Goal: Task Accomplishment & Management: Use online tool/utility

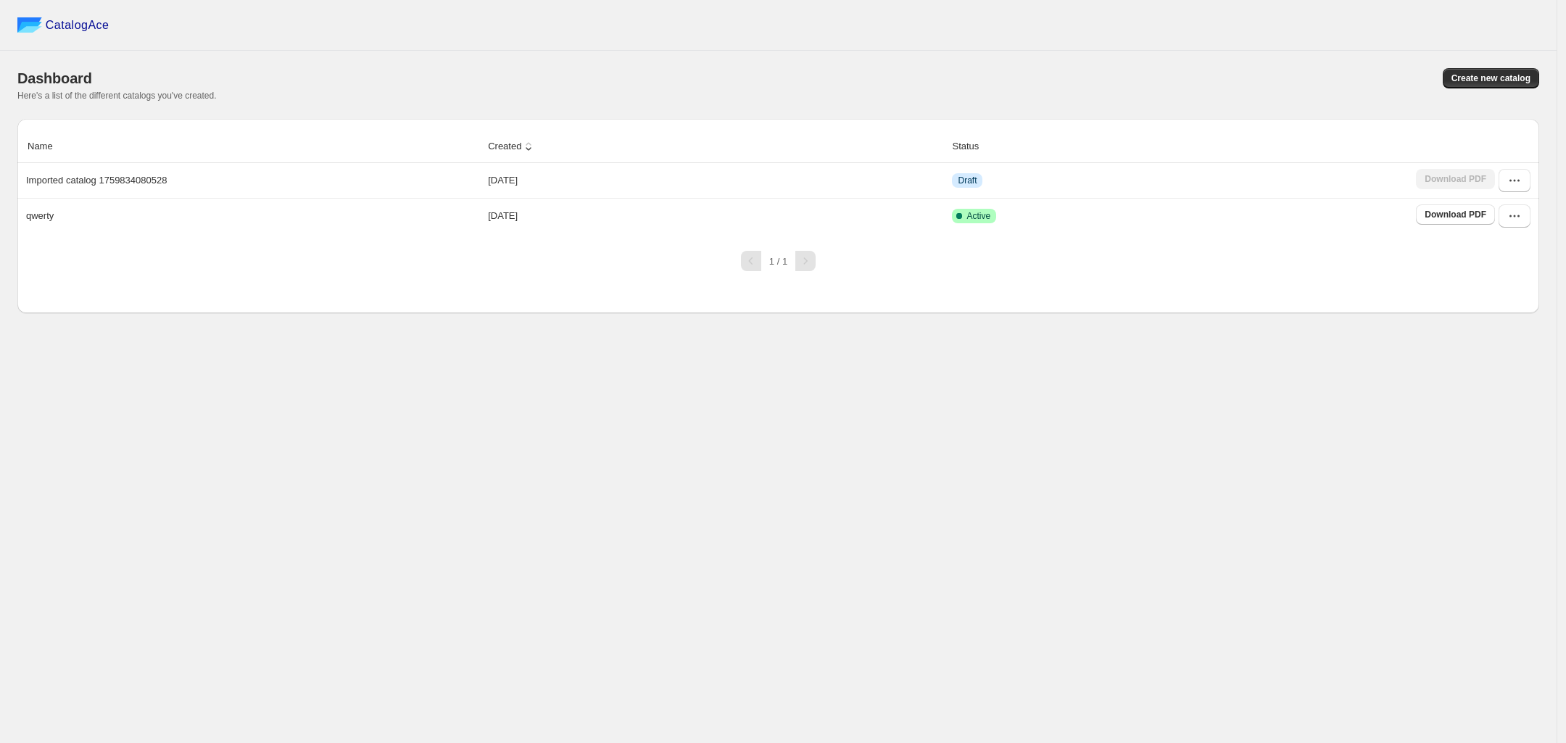
click at [848, 495] on div "CatalogAce Dashboard Create new catalog Here's a list of the different catalogs…" at bounding box center [778, 371] width 1556 height 743
click at [1491, 78] on span "Create new catalog" at bounding box center [1490, 78] width 79 height 12
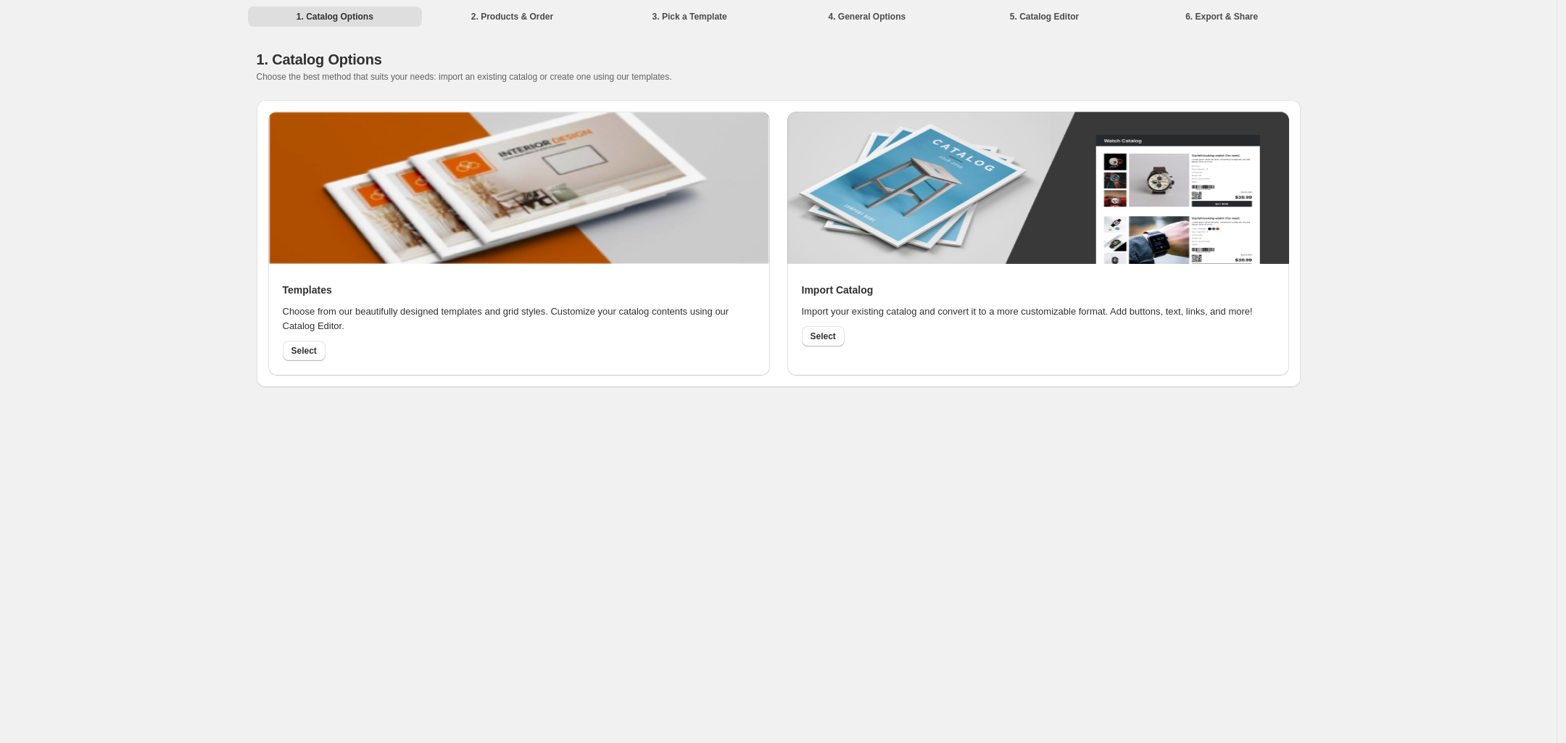
drag, startPoint x: 307, startPoint y: 352, endPoint x: 317, endPoint y: 352, distance: 10.1
click at [308, 352] on span "Select" at bounding box center [303, 351] width 25 height 12
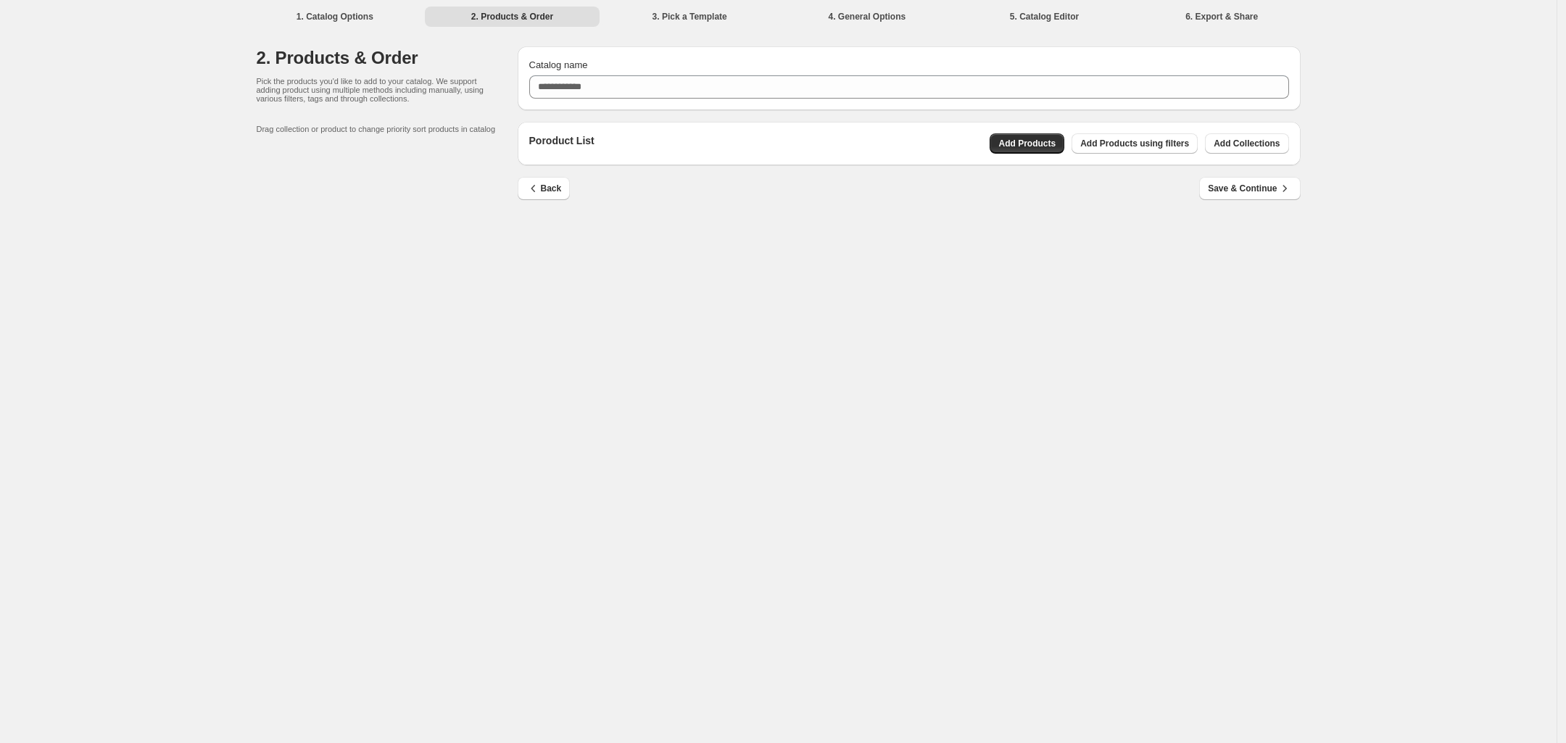
click at [320, 10] on li "1. Catalog Options" at bounding box center [335, 16] width 175 height 20
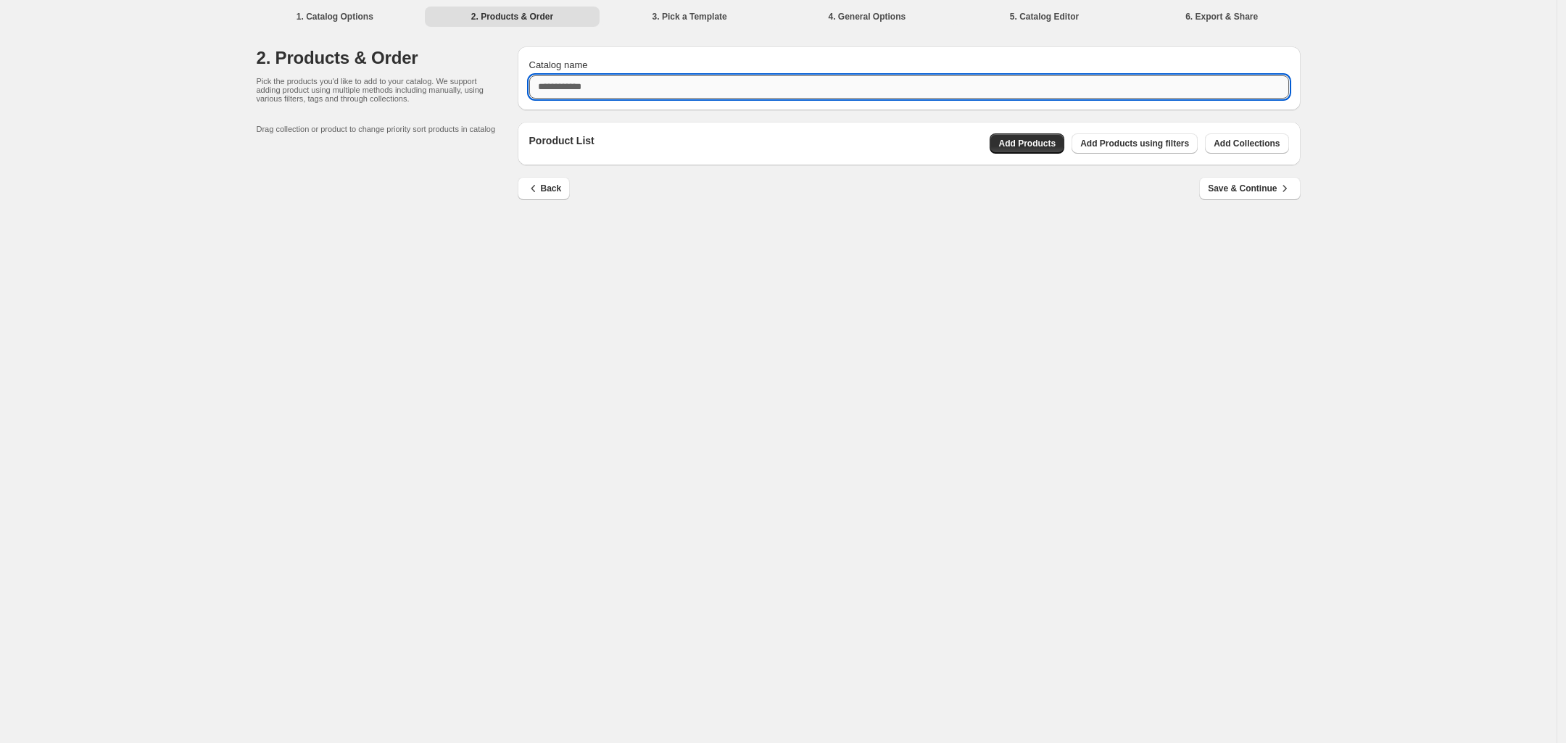
drag, startPoint x: 626, startPoint y: 83, endPoint x: 655, endPoint y: 91, distance: 30.1
click at [628, 83] on input "Catalog name" at bounding box center [909, 86] width 760 height 23
type input "****"
click at [1056, 146] on span "Add Products" at bounding box center [1026, 144] width 57 height 12
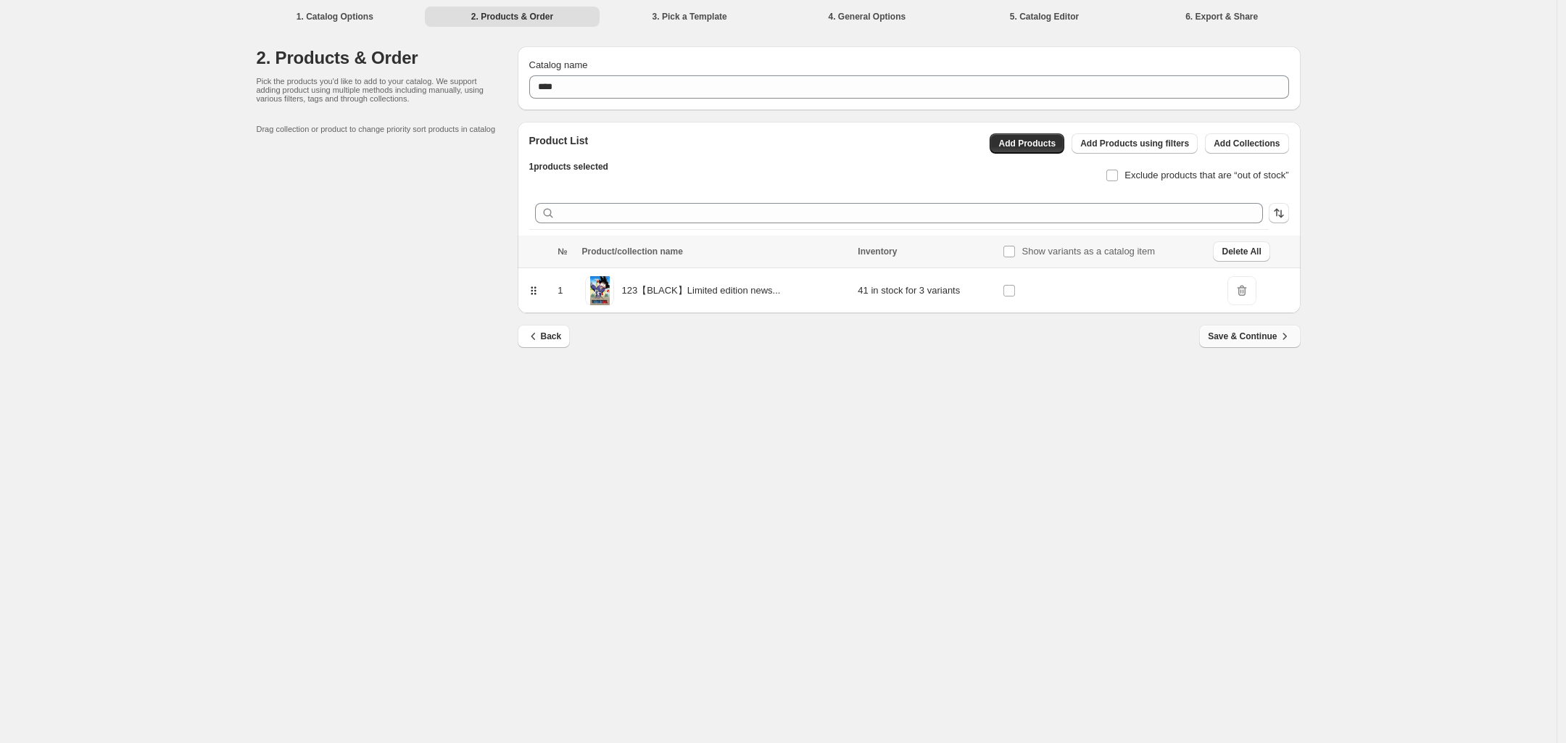
click at [1240, 338] on span "Save & Continue" at bounding box center [1249, 336] width 83 height 14
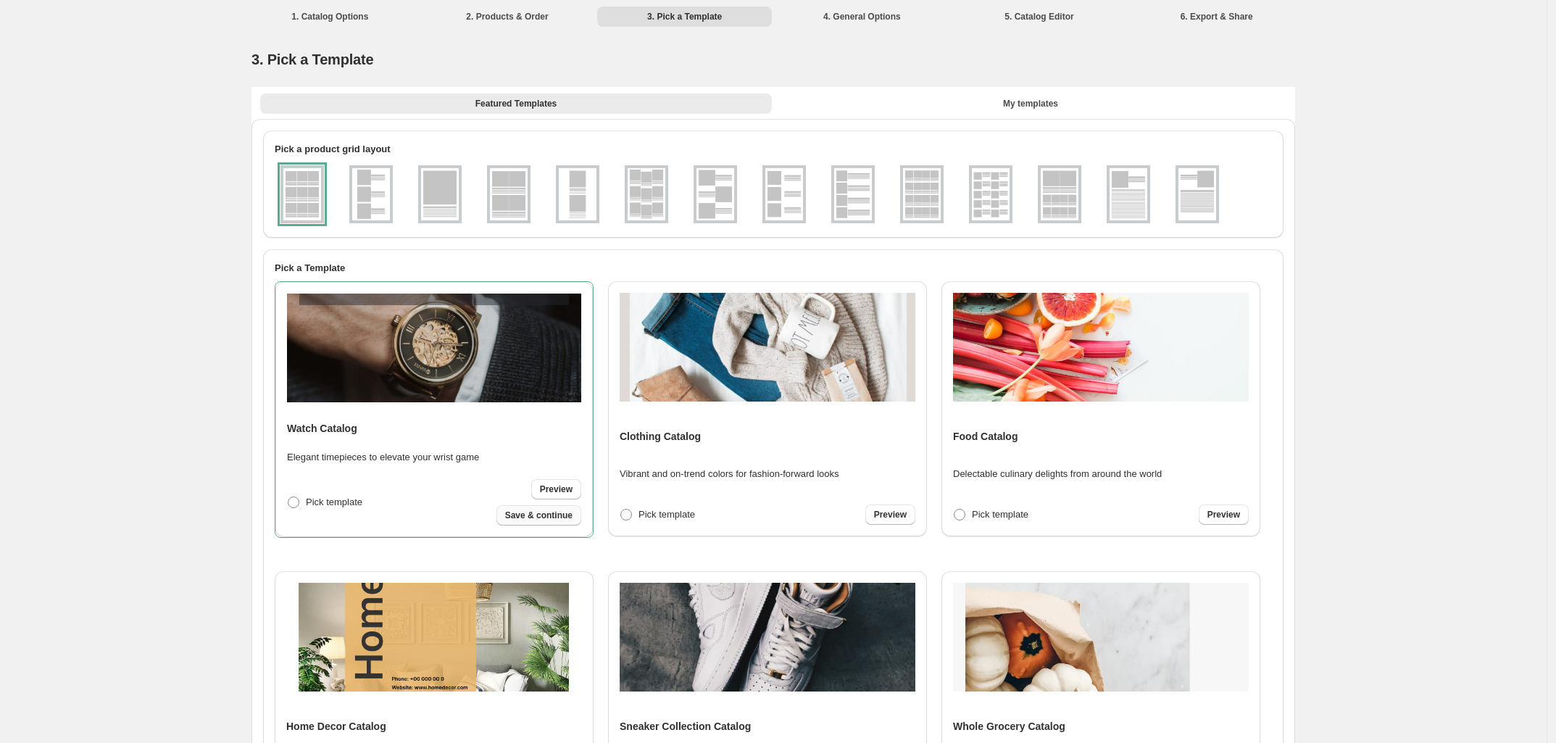
click at [560, 518] on span "Save & continue" at bounding box center [538, 516] width 67 height 12
select select "**********"
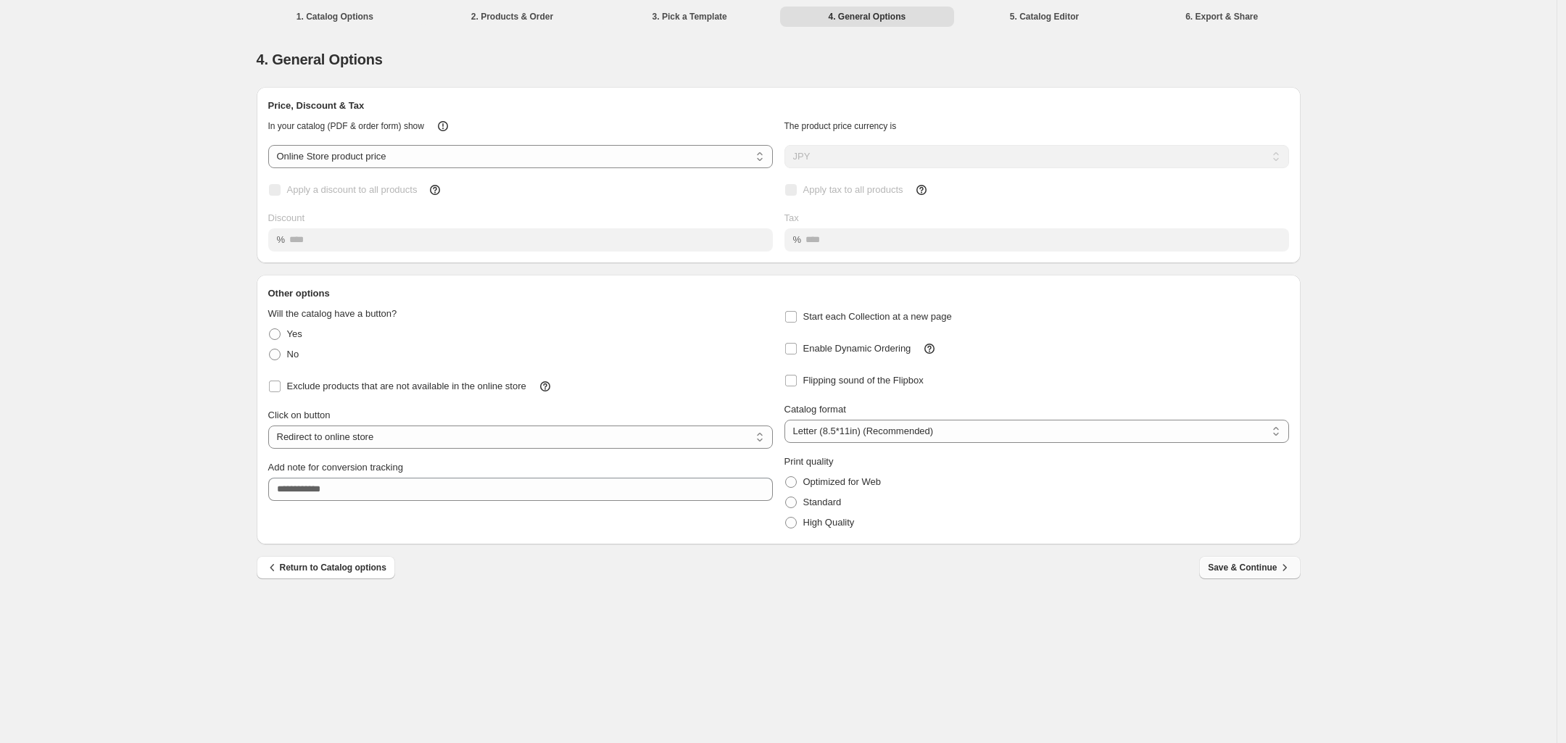
click at [1229, 561] on span "Save & Continue" at bounding box center [1249, 567] width 83 height 14
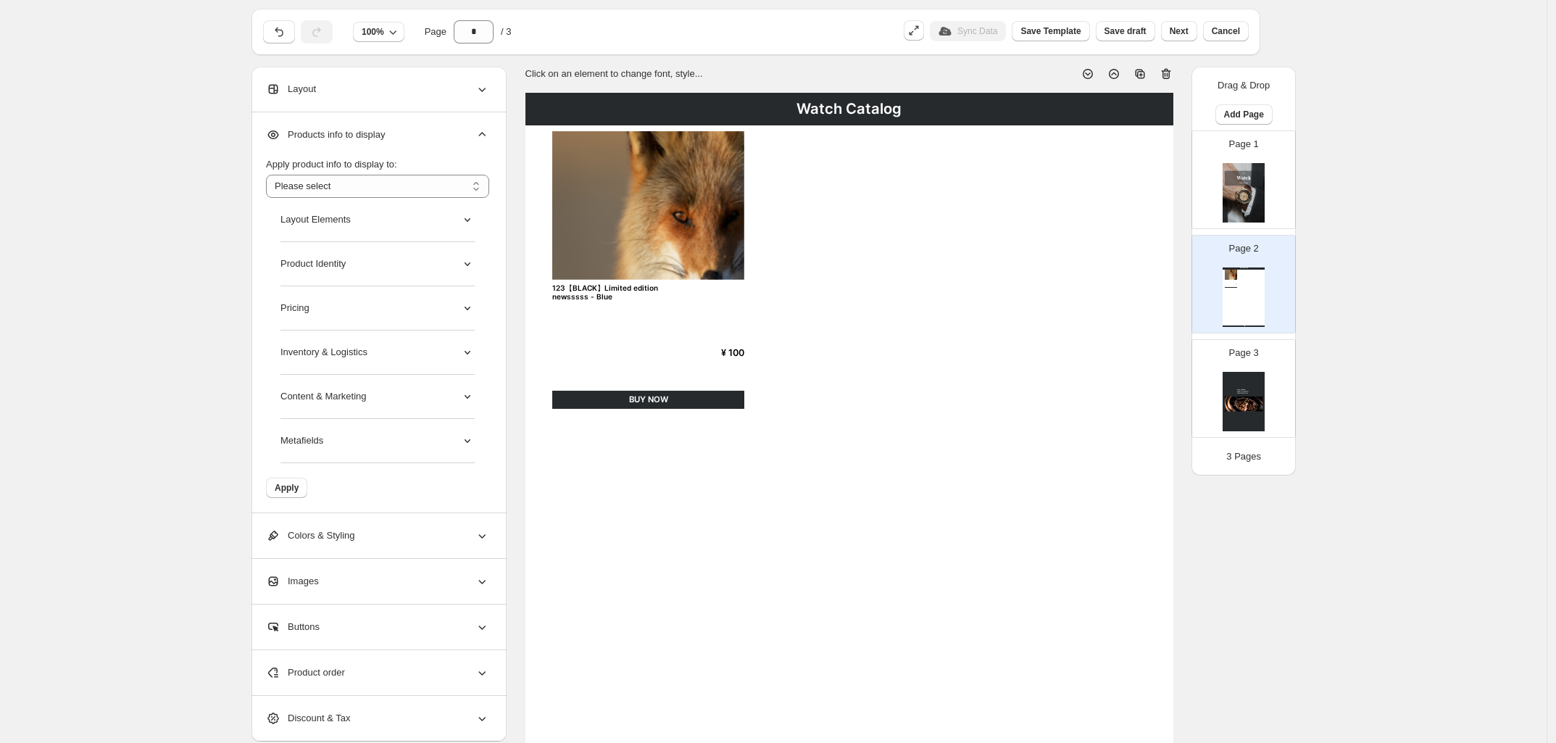
scroll to position [91, 0]
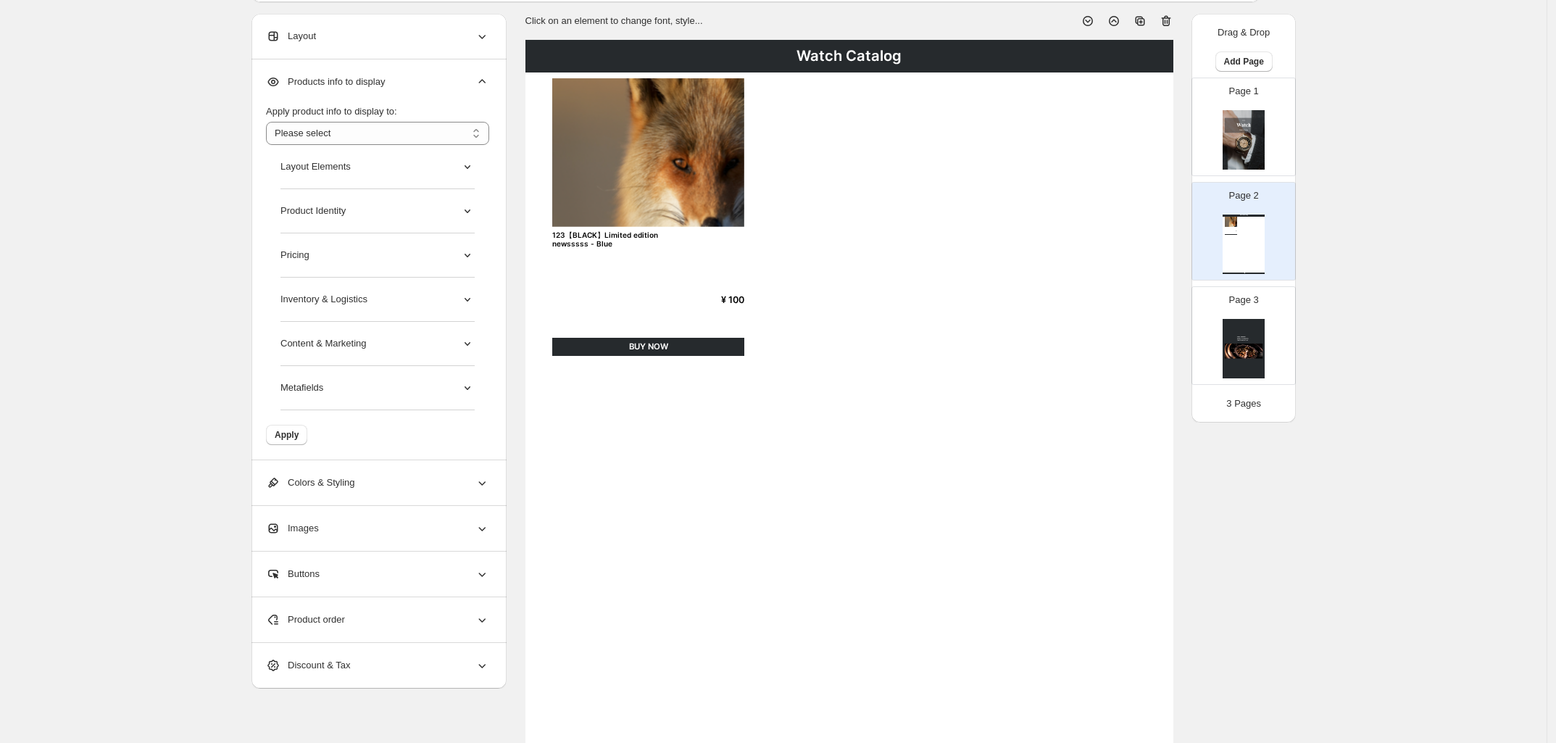
click at [424, 372] on div "Metafields" at bounding box center [378, 388] width 194 height 44
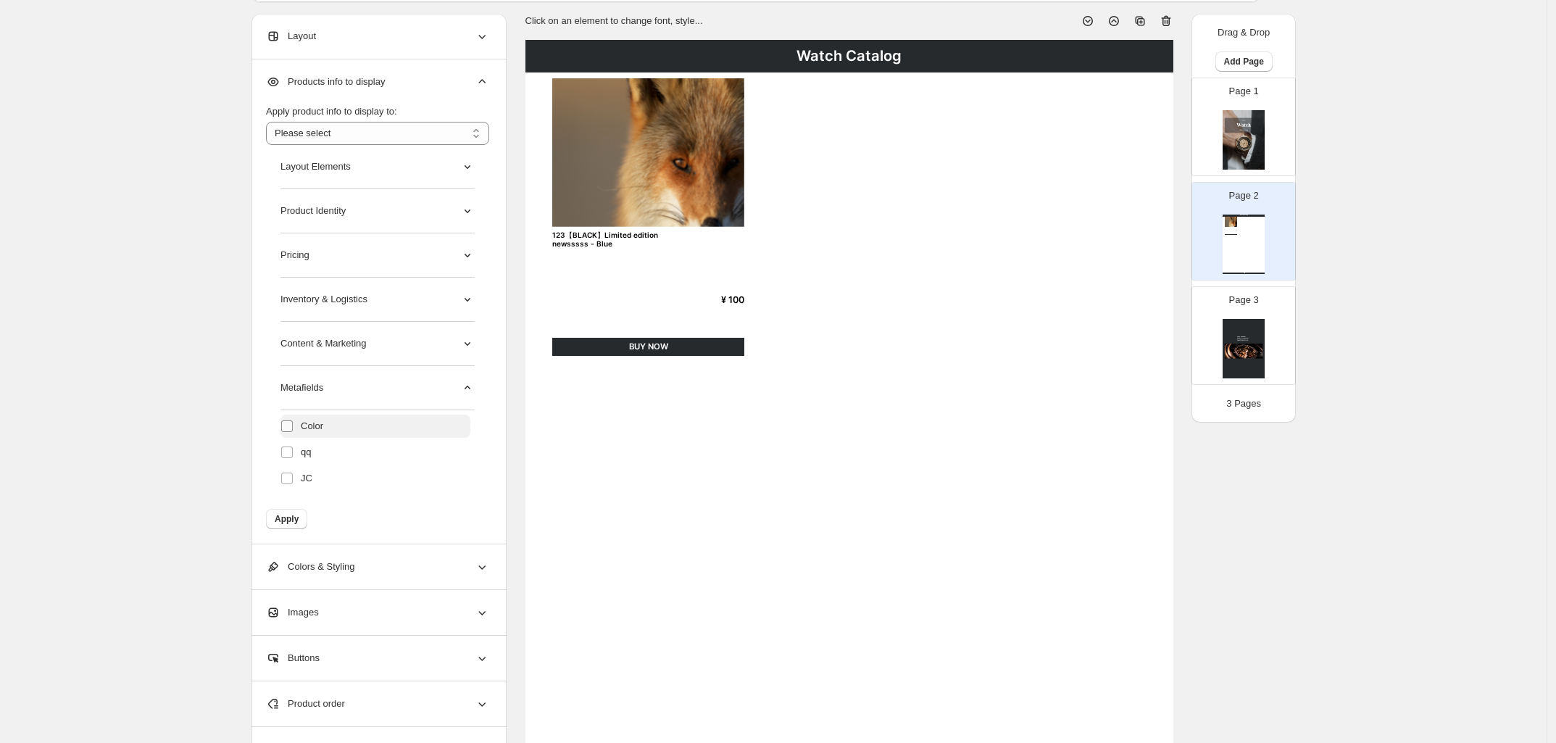
click at [294, 433] on span at bounding box center [287, 426] width 13 height 13
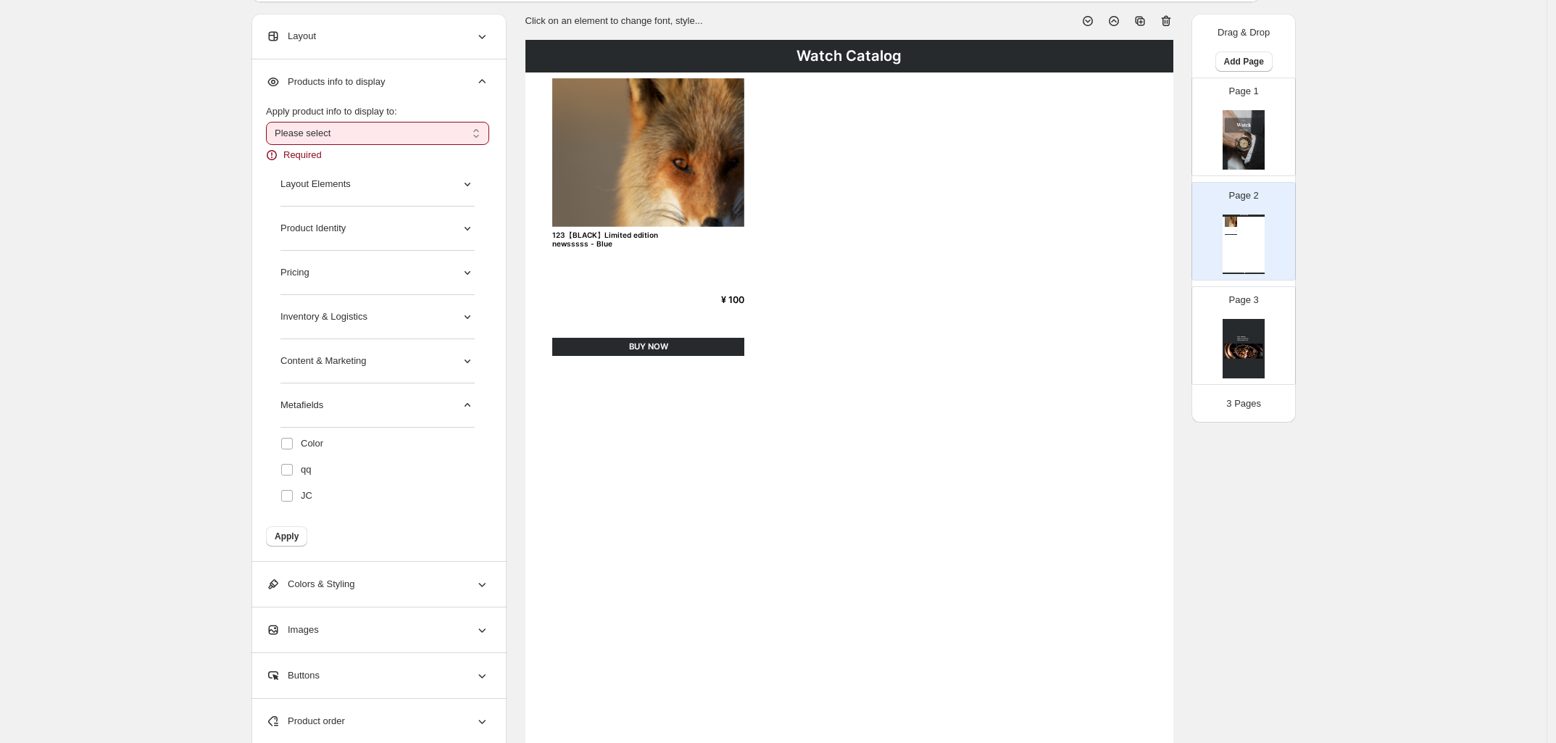
drag, startPoint x: 405, startPoint y: 136, endPoint x: 404, endPoint y: 144, distance: 8.0
click at [405, 136] on select "**********" at bounding box center [377, 133] width 223 height 23
select select "*********"
click at [270, 122] on select "**********" at bounding box center [377, 133] width 223 height 23
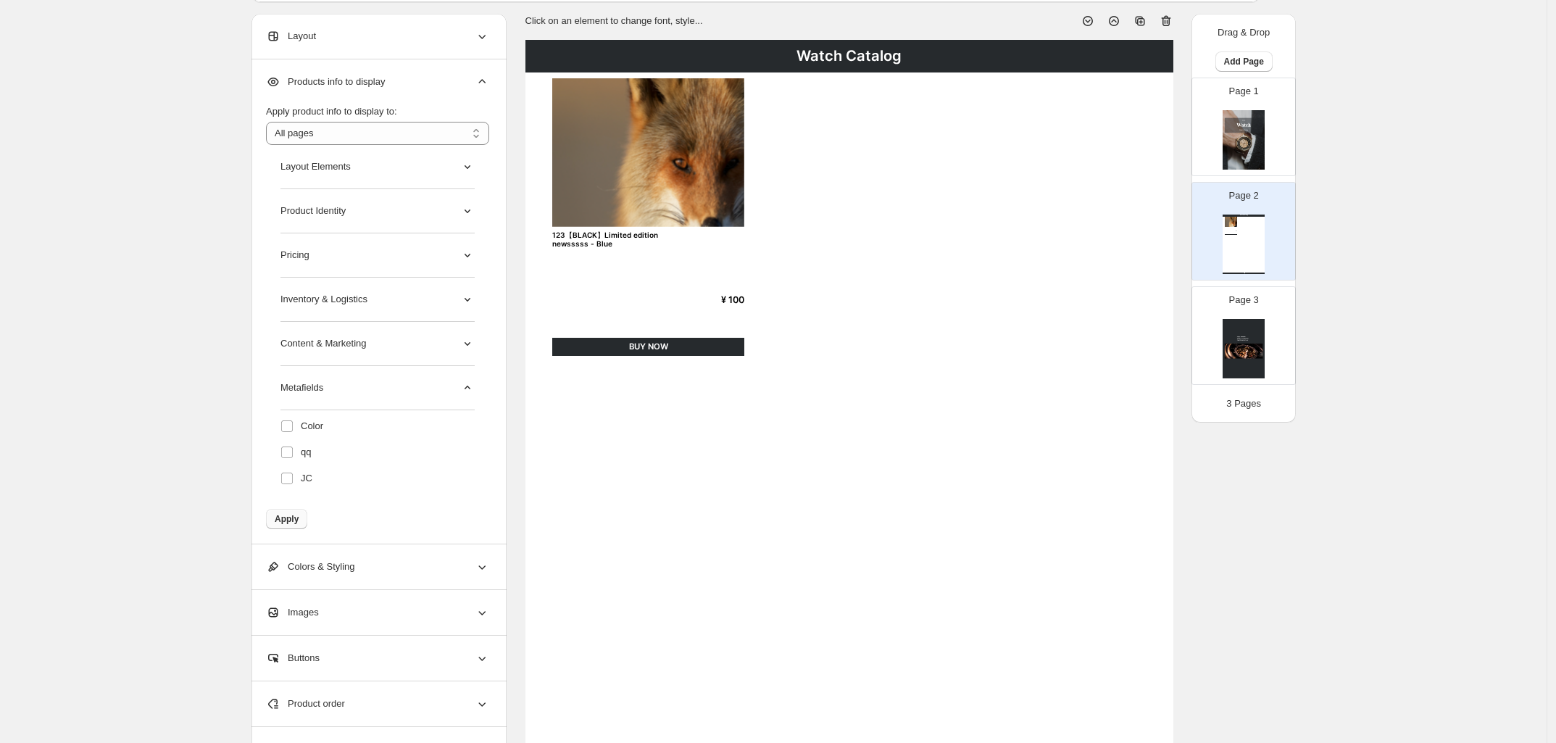
click at [304, 515] on button "Apply" at bounding box center [286, 519] width 41 height 20
click at [292, 515] on span "Apply" at bounding box center [287, 519] width 24 height 12
click at [428, 394] on div "Metafields" at bounding box center [378, 388] width 194 height 44
click at [426, 173] on div "Layout Elements" at bounding box center [378, 167] width 194 height 44
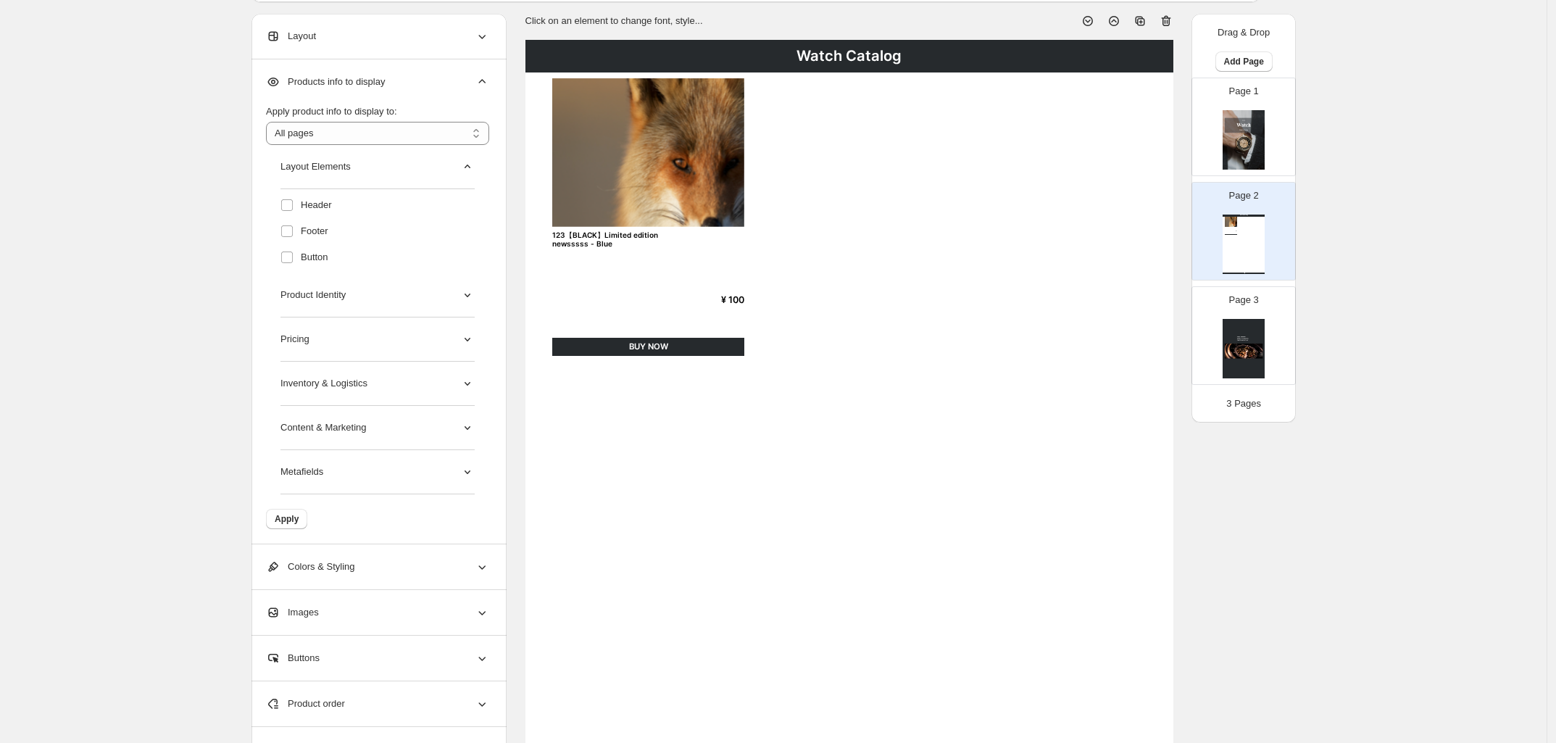
click at [426, 173] on div "Layout Elements" at bounding box center [378, 167] width 194 height 44
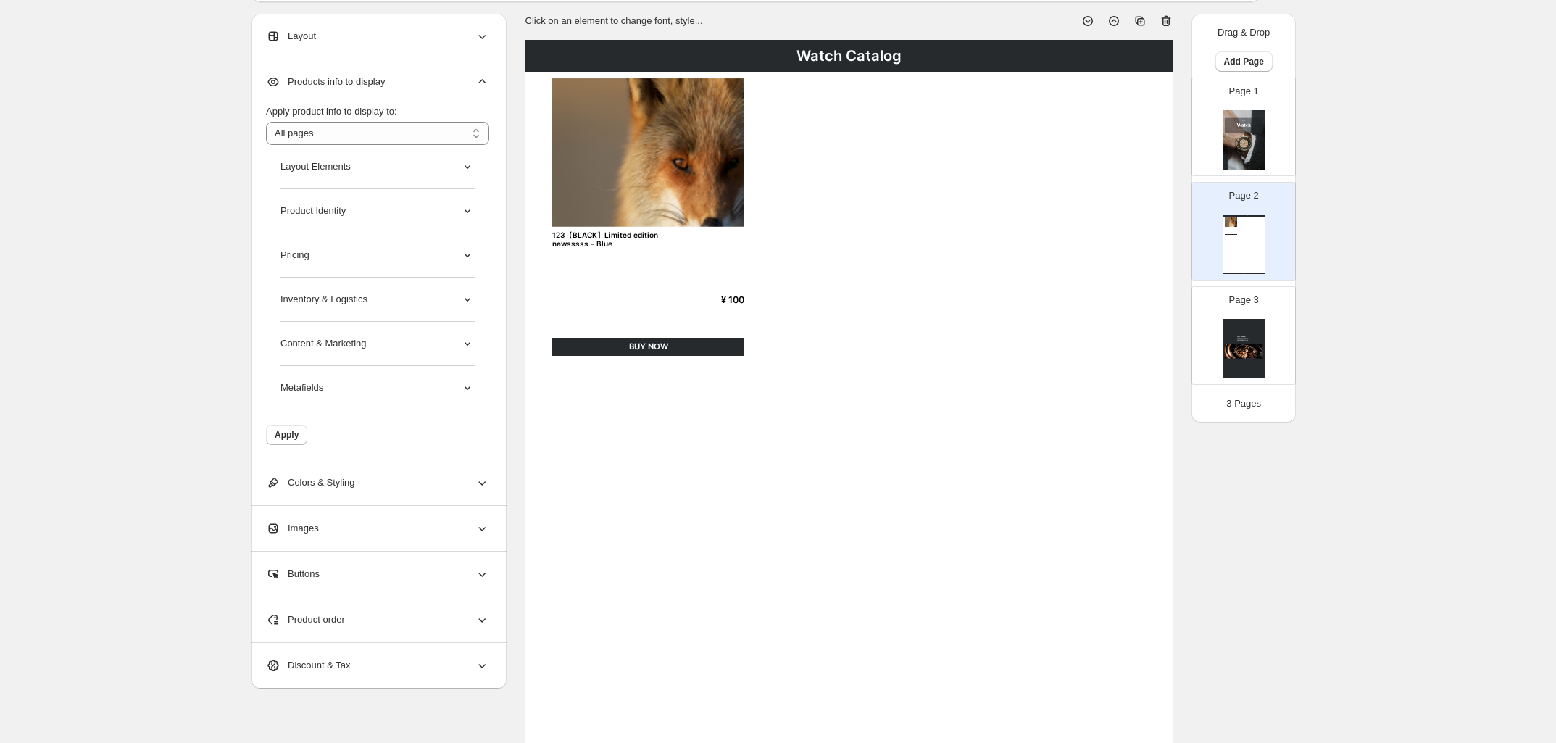
click at [429, 217] on div "Product Identity" at bounding box center [378, 211] width 194 height 44
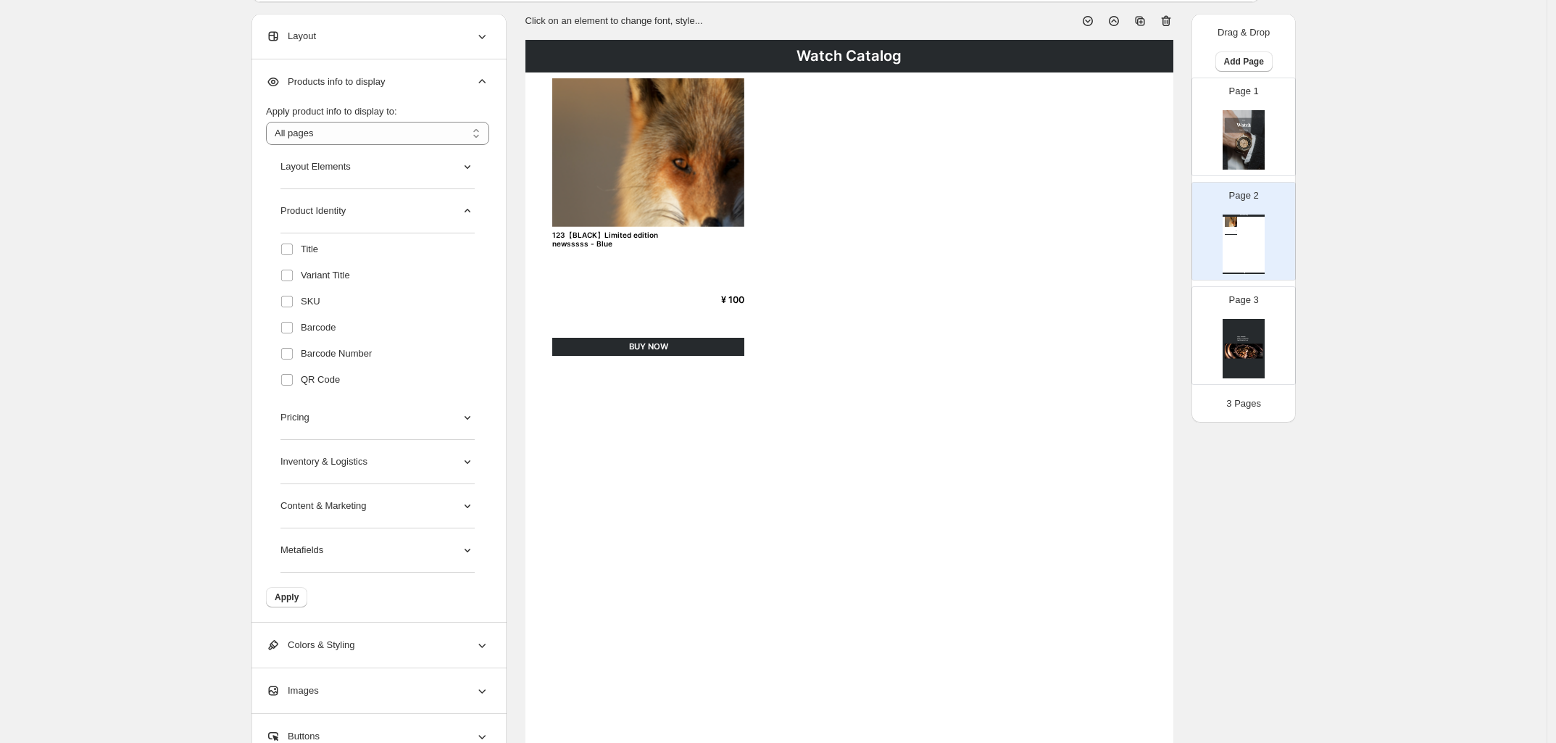
click at [363, 210] on div "Product Identity" at bounding box center [378, 211] width 194 height 44
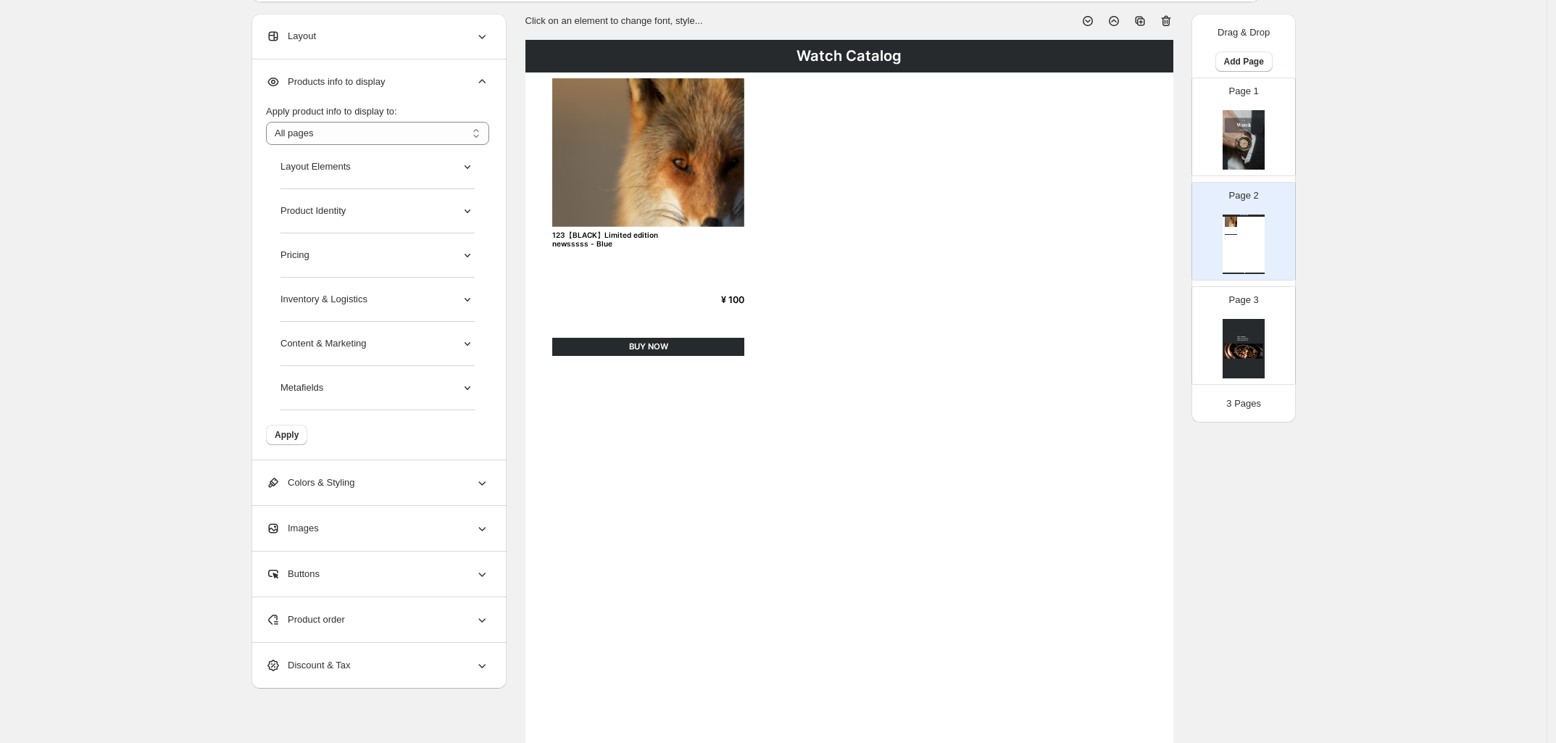
click at [451, 268] on div "Pricing" at bounding box center [378, 255] width 194 height 44
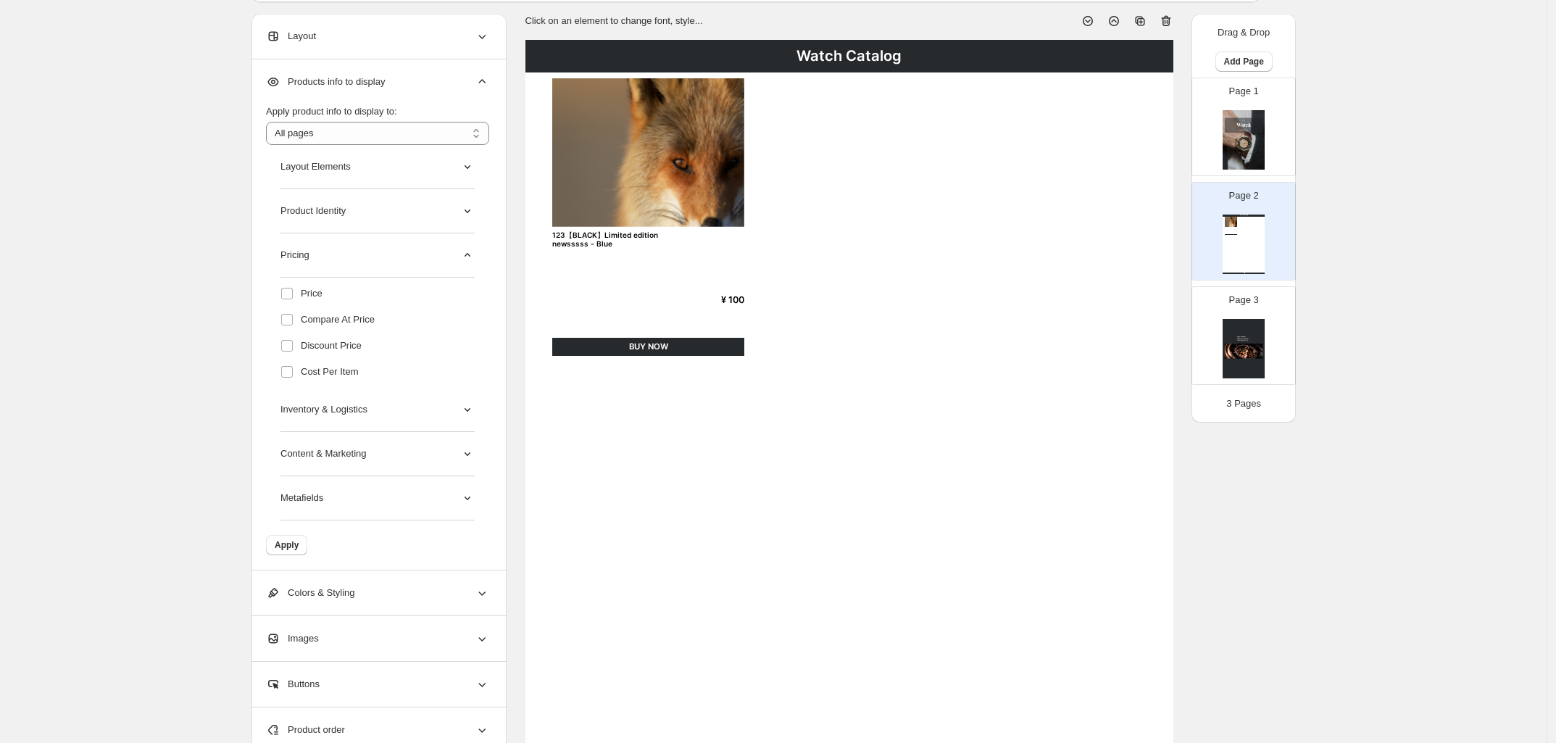
click at [388, 251] on div "Pricing" at bounding box center [378, 255] width 194 height 44
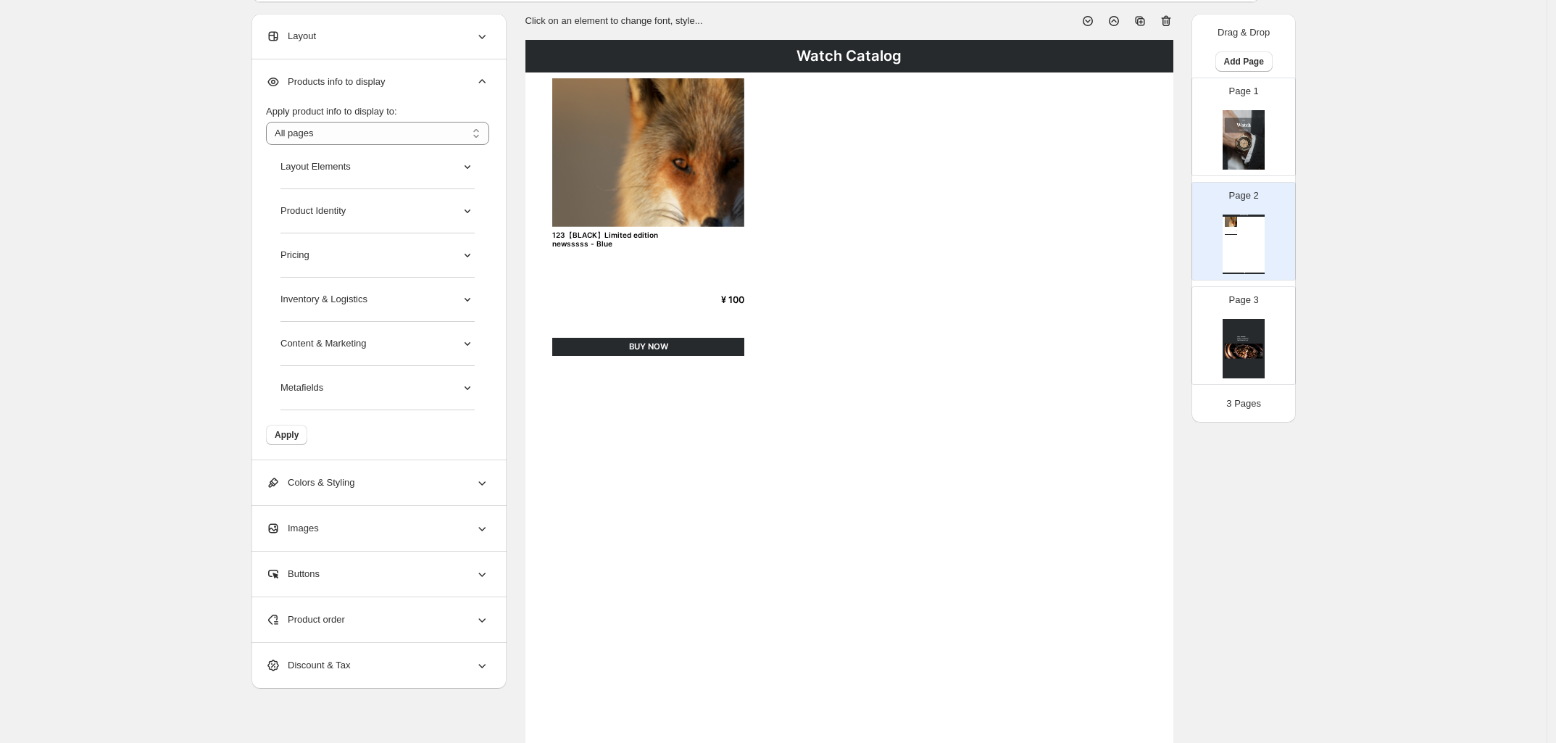
click at [392, 286] on div "Inventory & Logistics" at bounding box center [378, 300] width 194 height 44
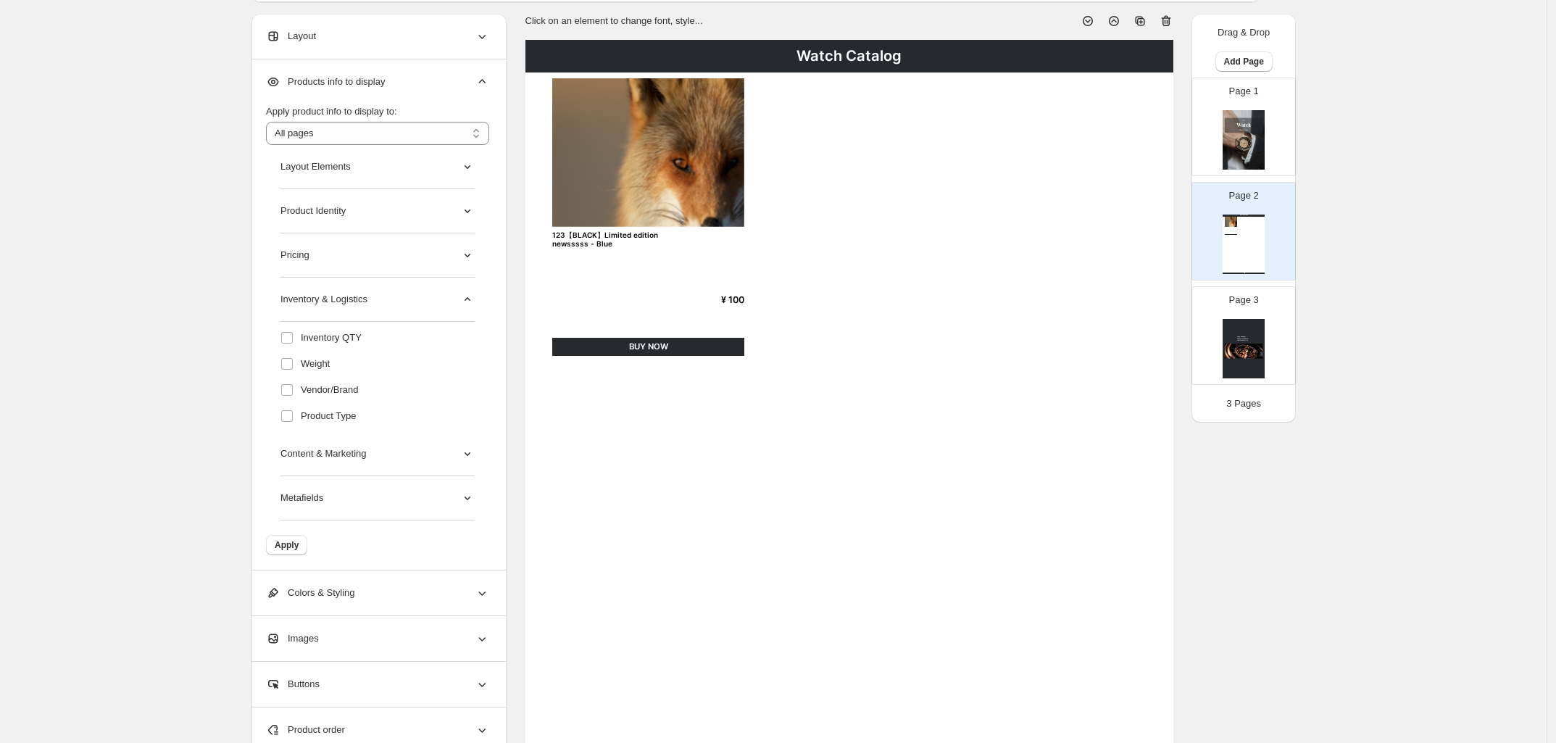
click at [389, 299] on div "Inventory & Logistics" at bounding box center [378, 300] width 194 height 44
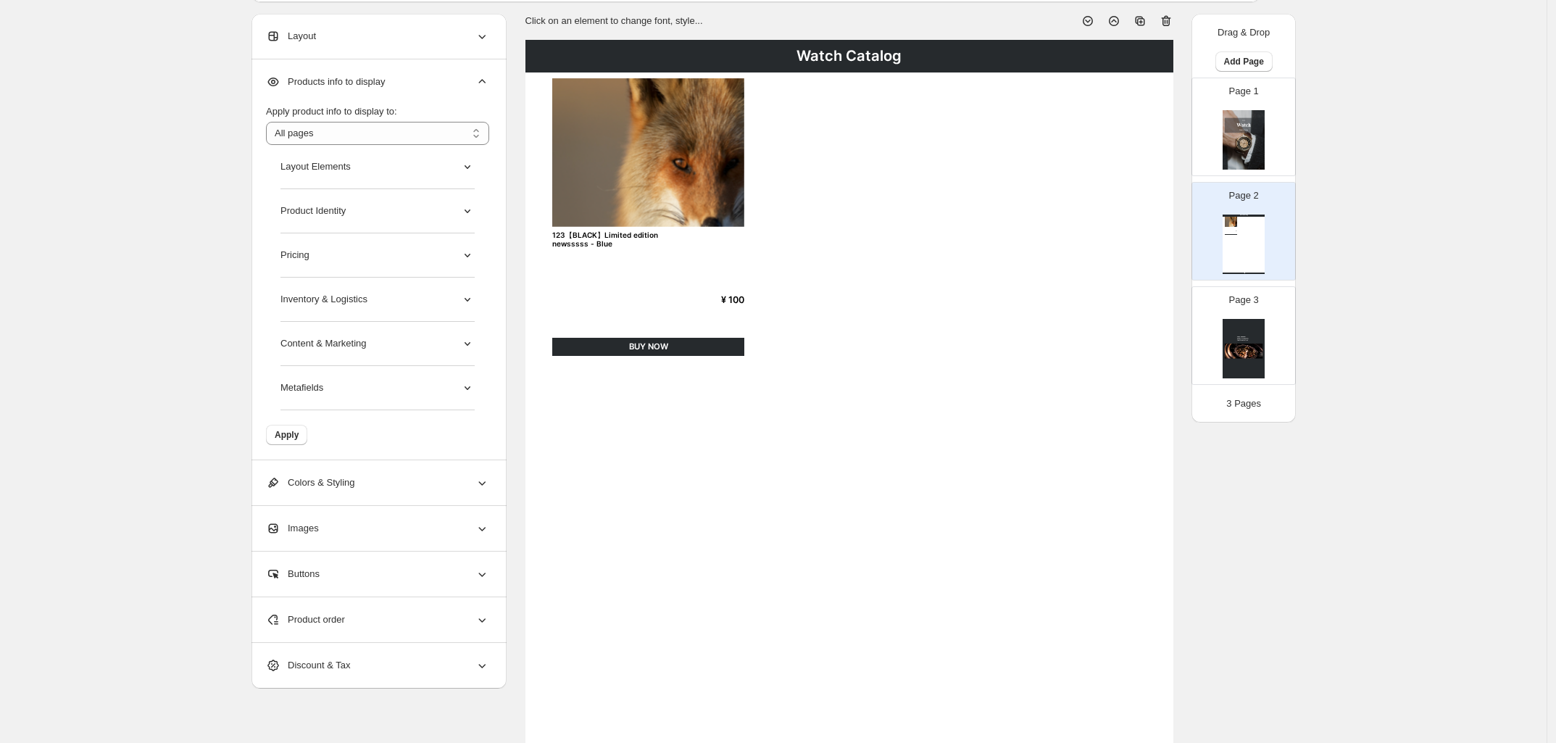
click at [376, 343] on div "Content & Marketing" at bounding box center [378, 344] width 194 height 44
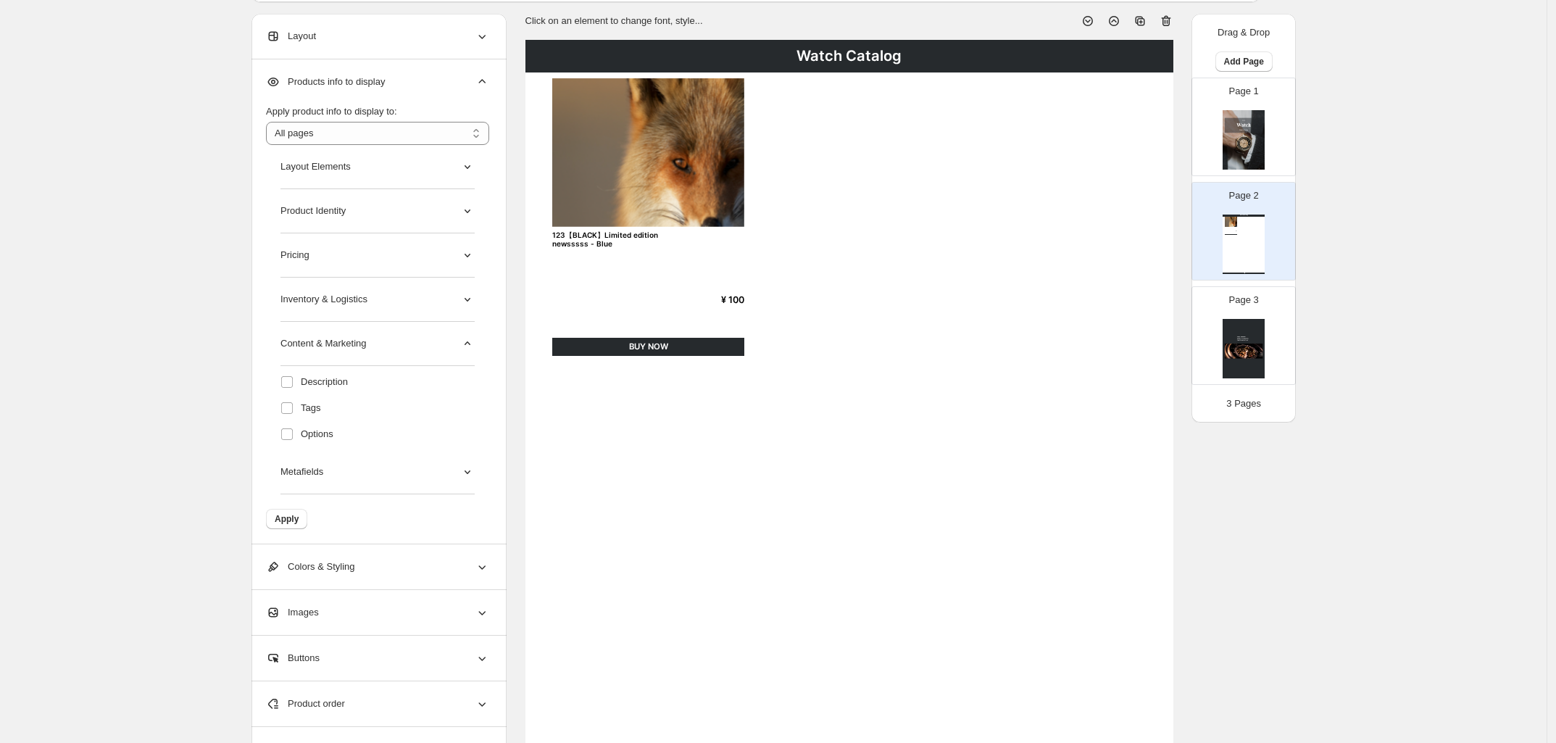
click at [383, 348] on div "Content & Marketing" at bounding box center [378, 344] width 194 height 44
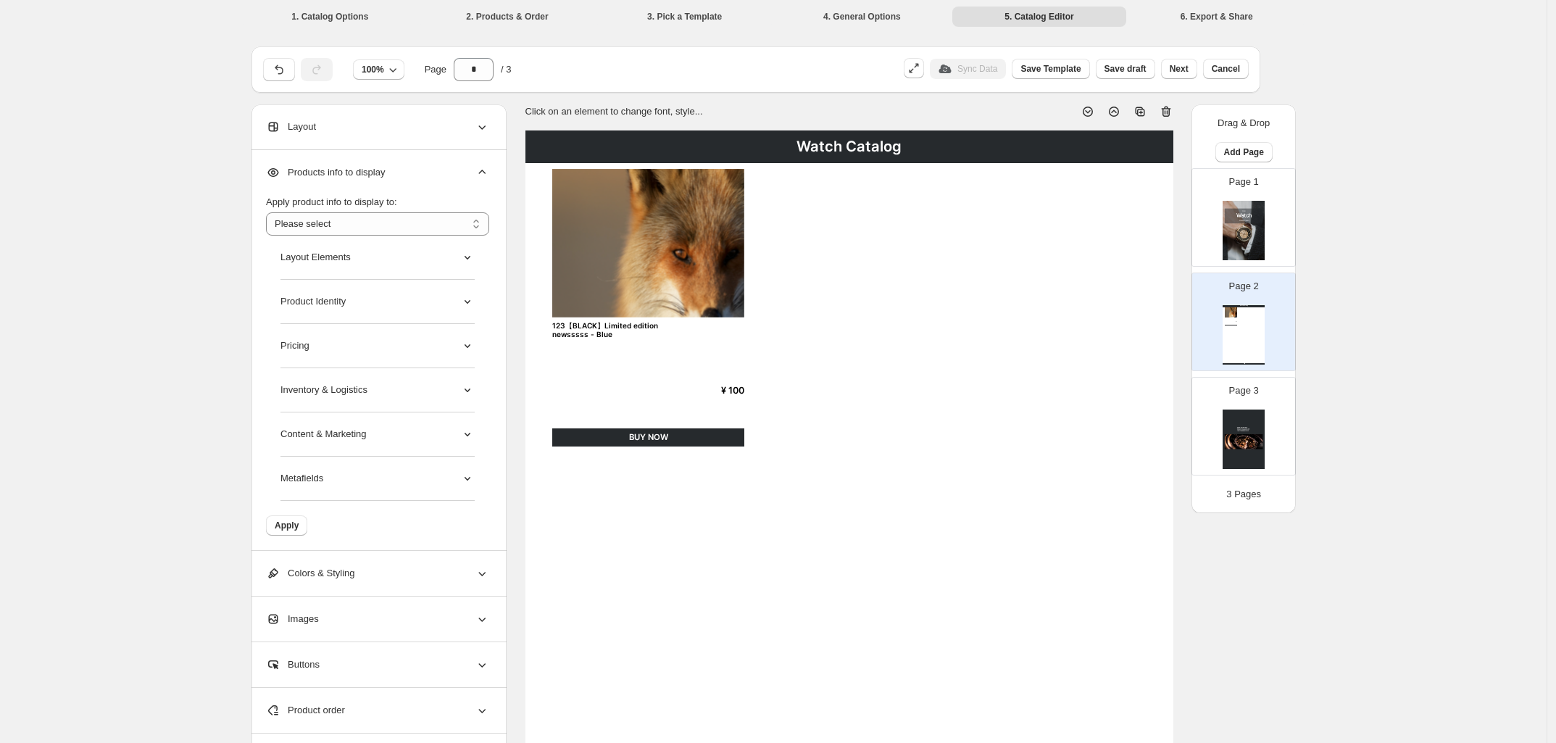
click at [473, 262] on icon at bounding box center [467, 257] width 14 height 14
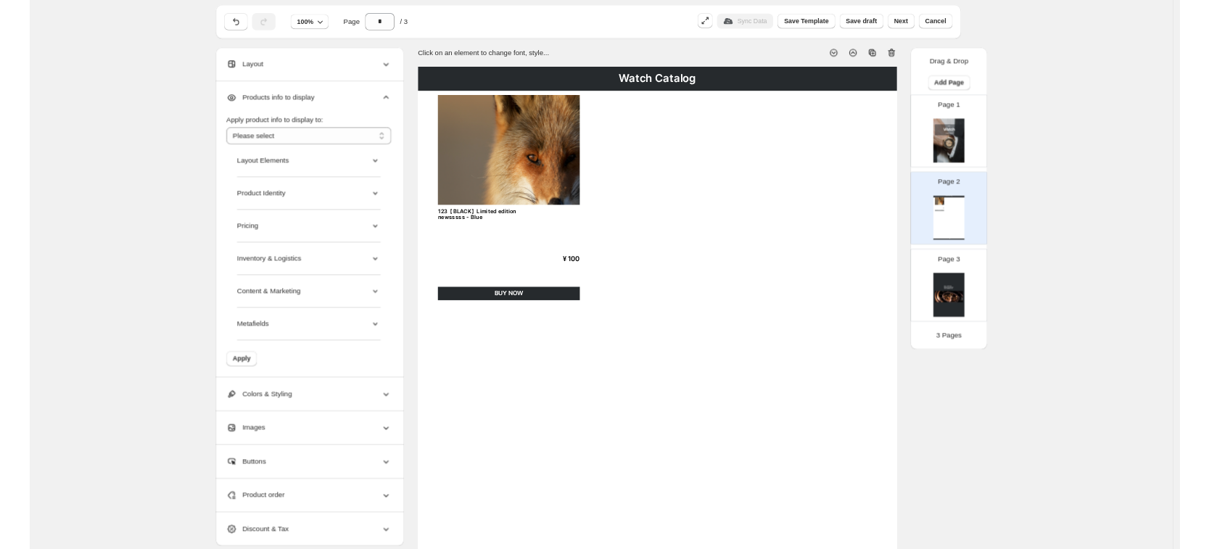
scroll to position [181, 0]
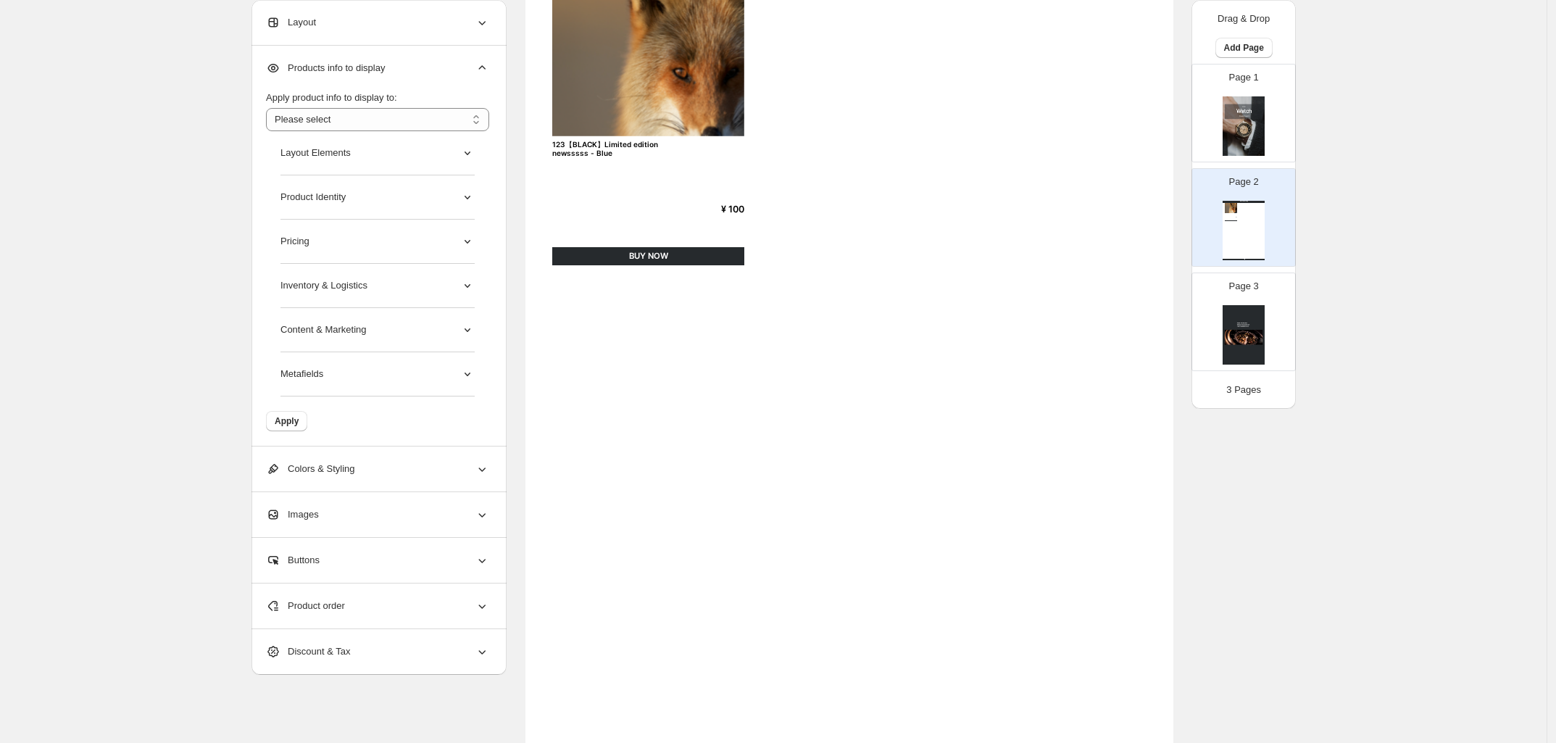
click at [489, 478] on div "Colors & Styling" at bounding box center [377, 469] width 223 height 45
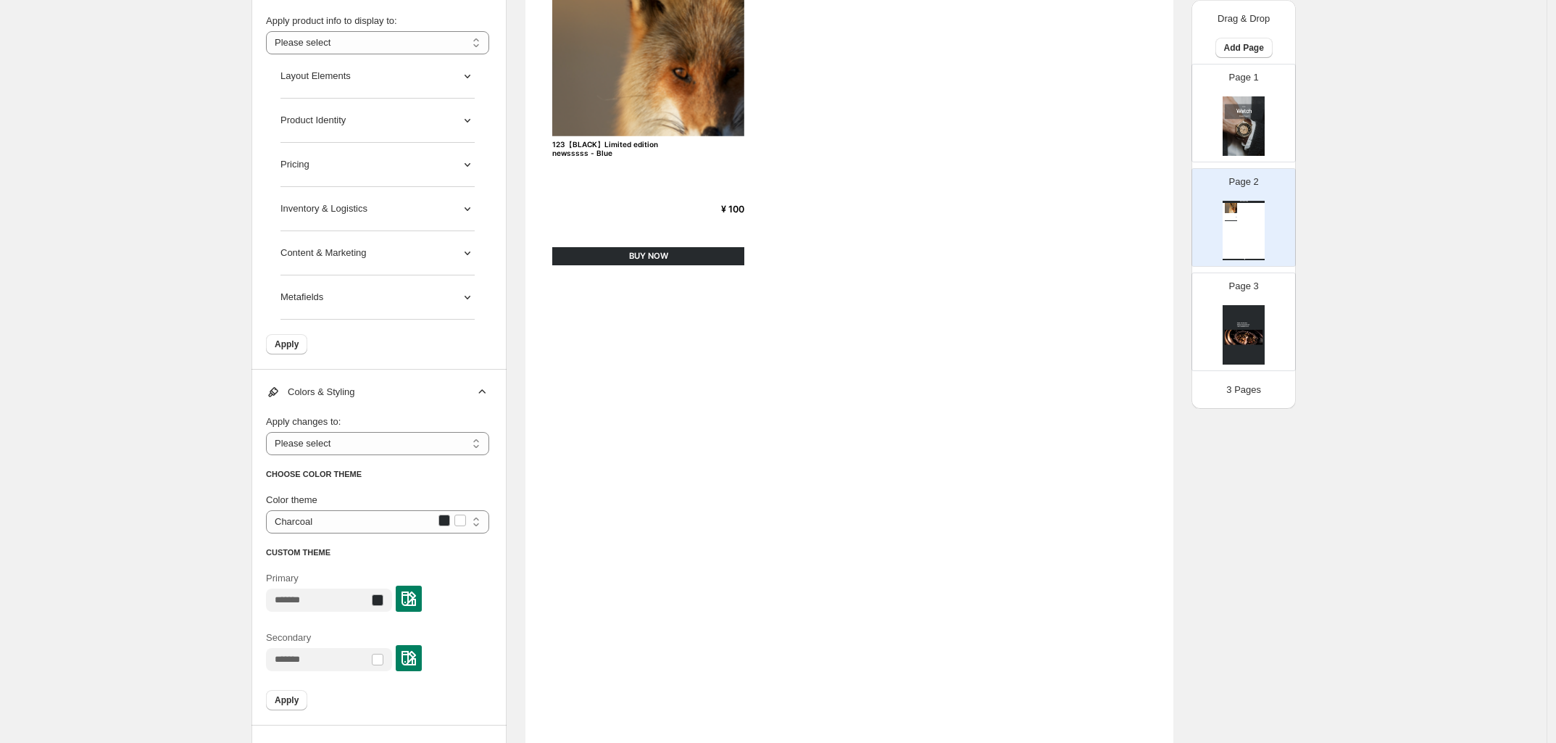
click at [487, 397] on icon at bounding box center [482, 392] width 14 height 14
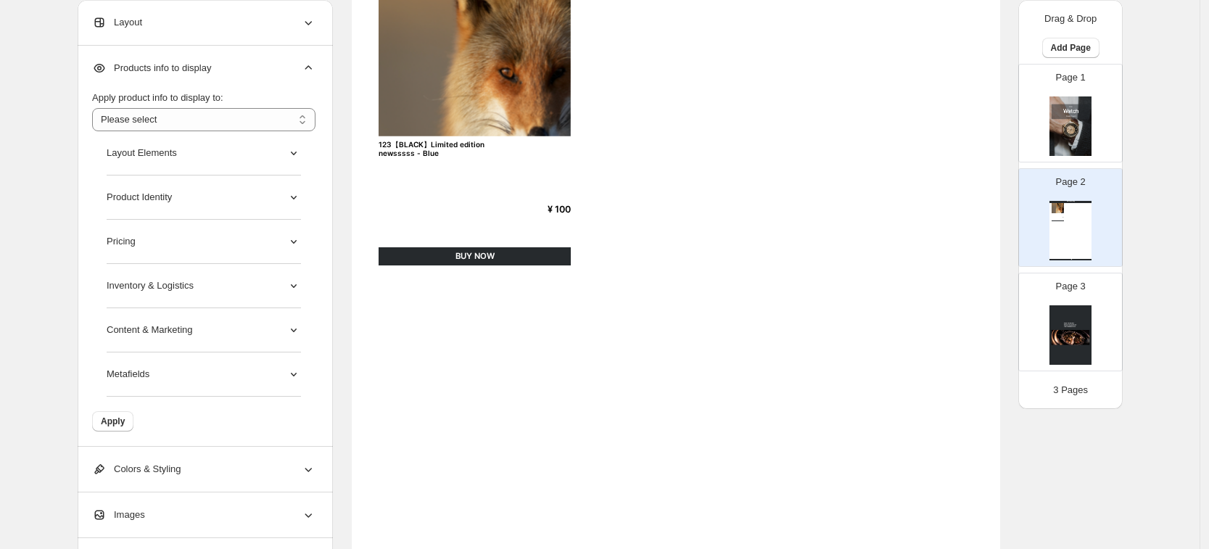
click at [1087, 144] on img at bounding box center [1070, 125] width 42 height 59
type input "*"
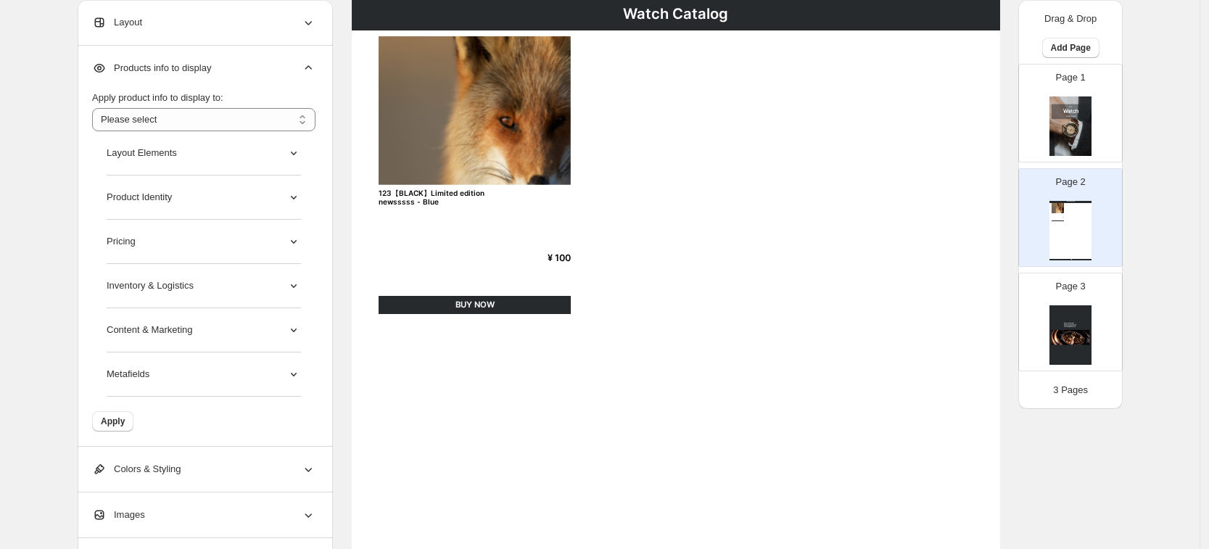
scroll to position [0, 0]
